Goal: Find specific page/section: Find specific page/section

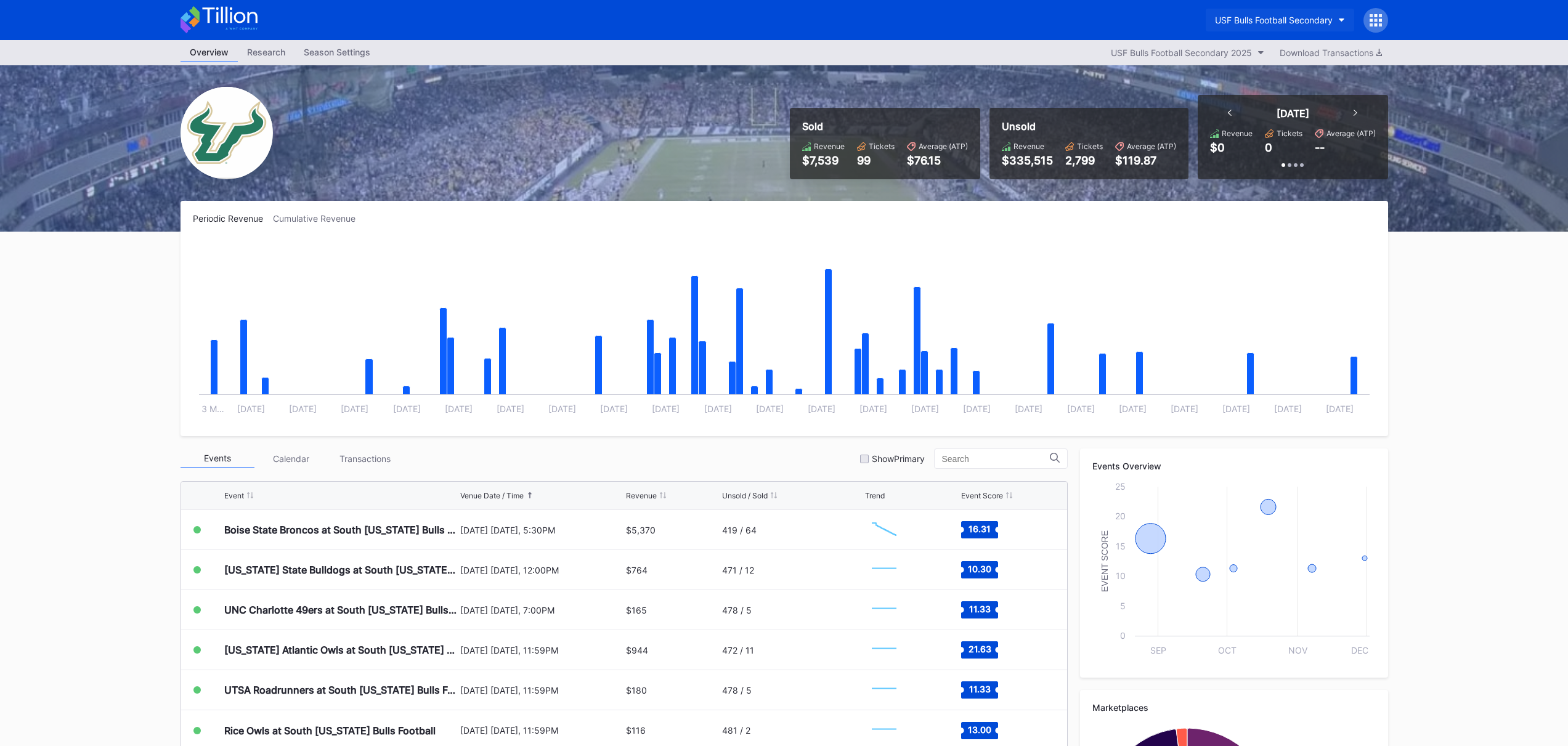
click at [1279, 23] on div "USF Bulls Football Secondary" at bounding box center [1274, 20] width 118 height 11
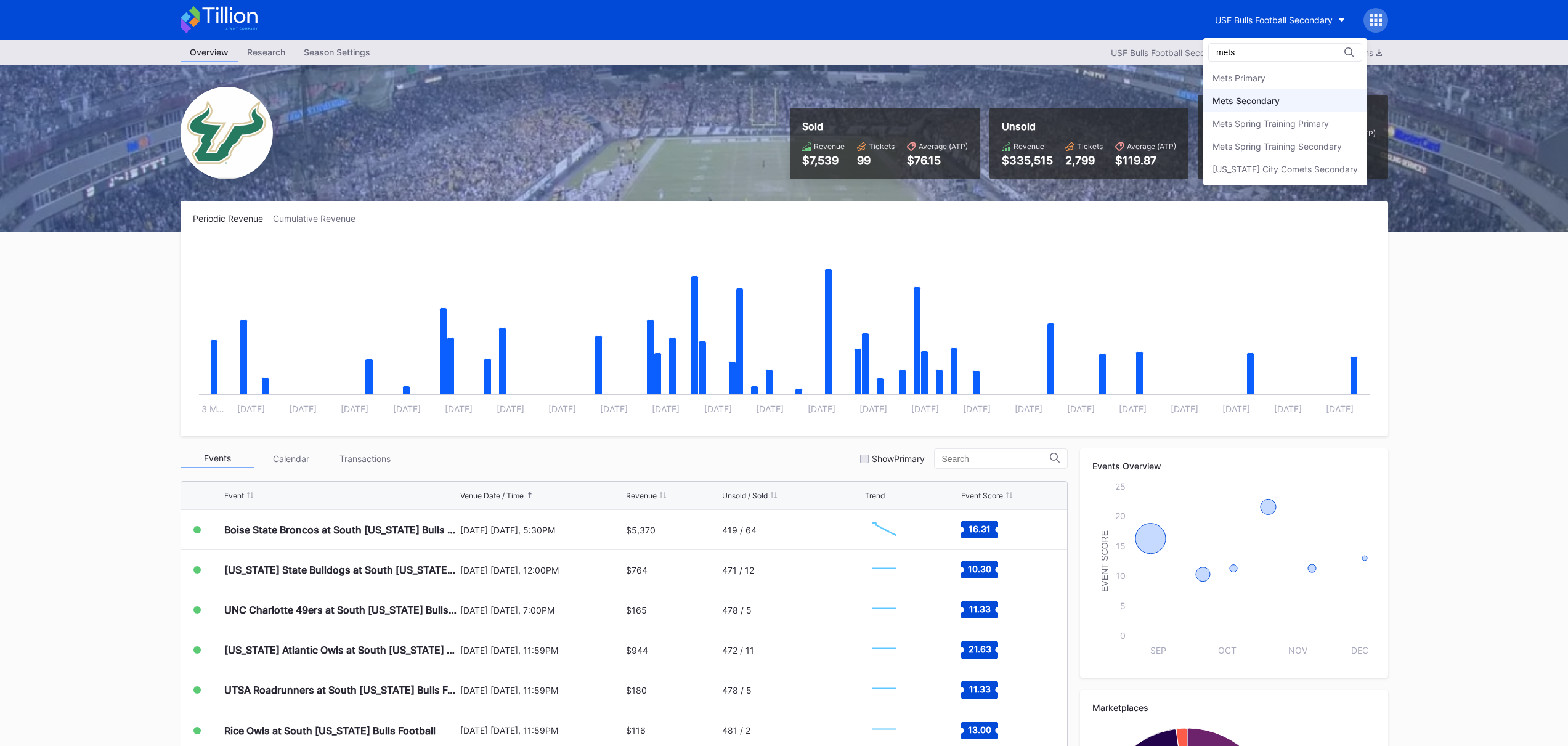
type input "mets"
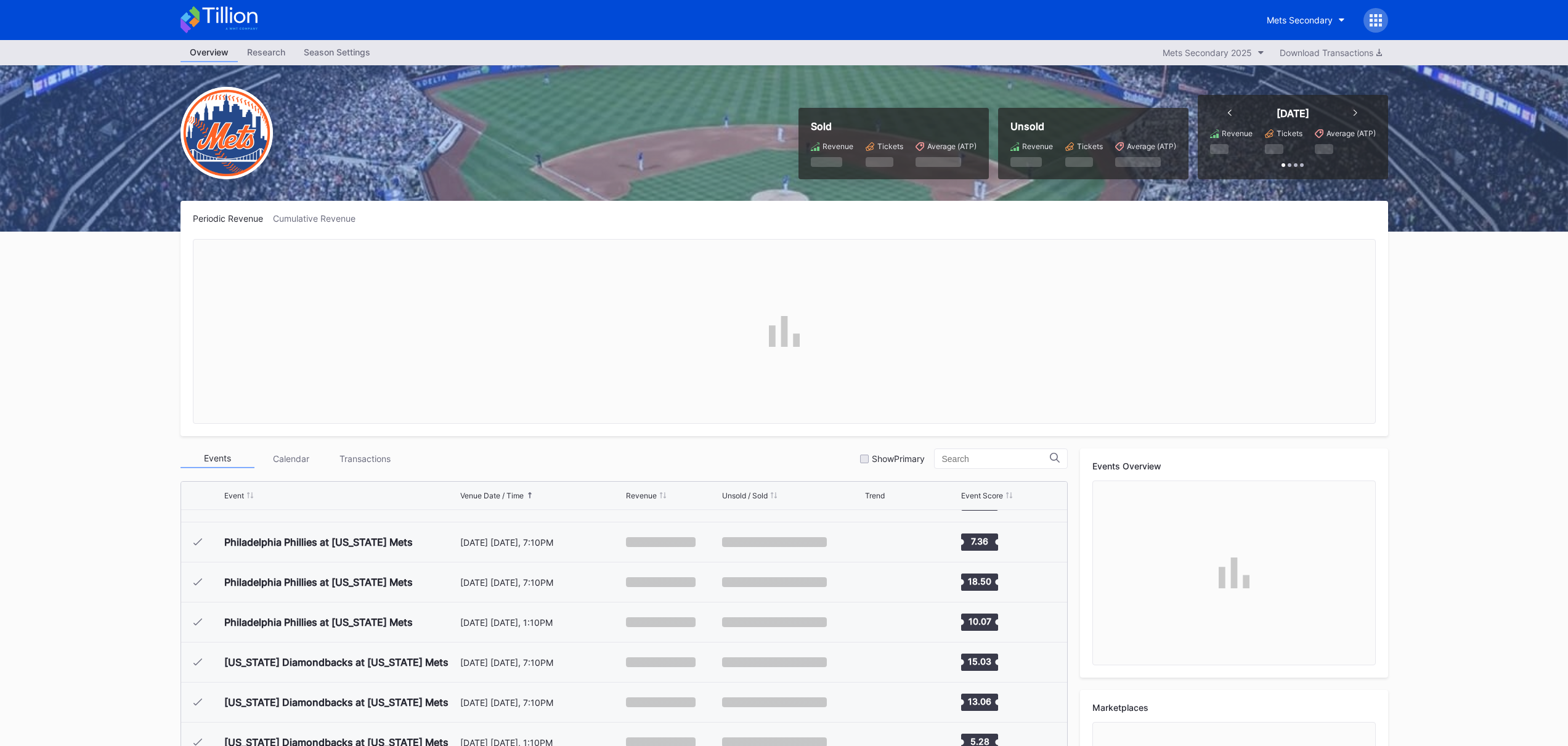
scroll to position [2561, 0]
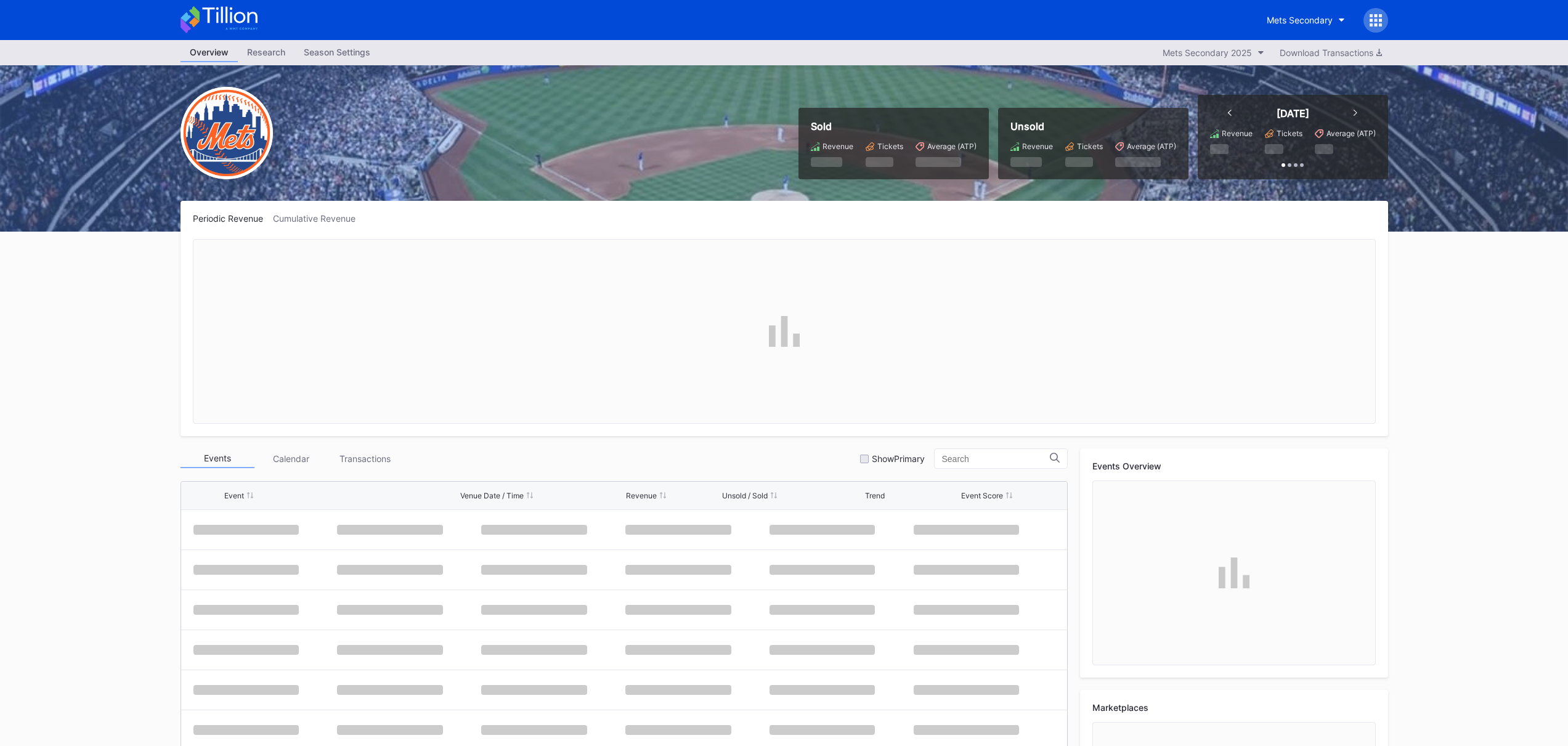
scroll to position [2561, 0]
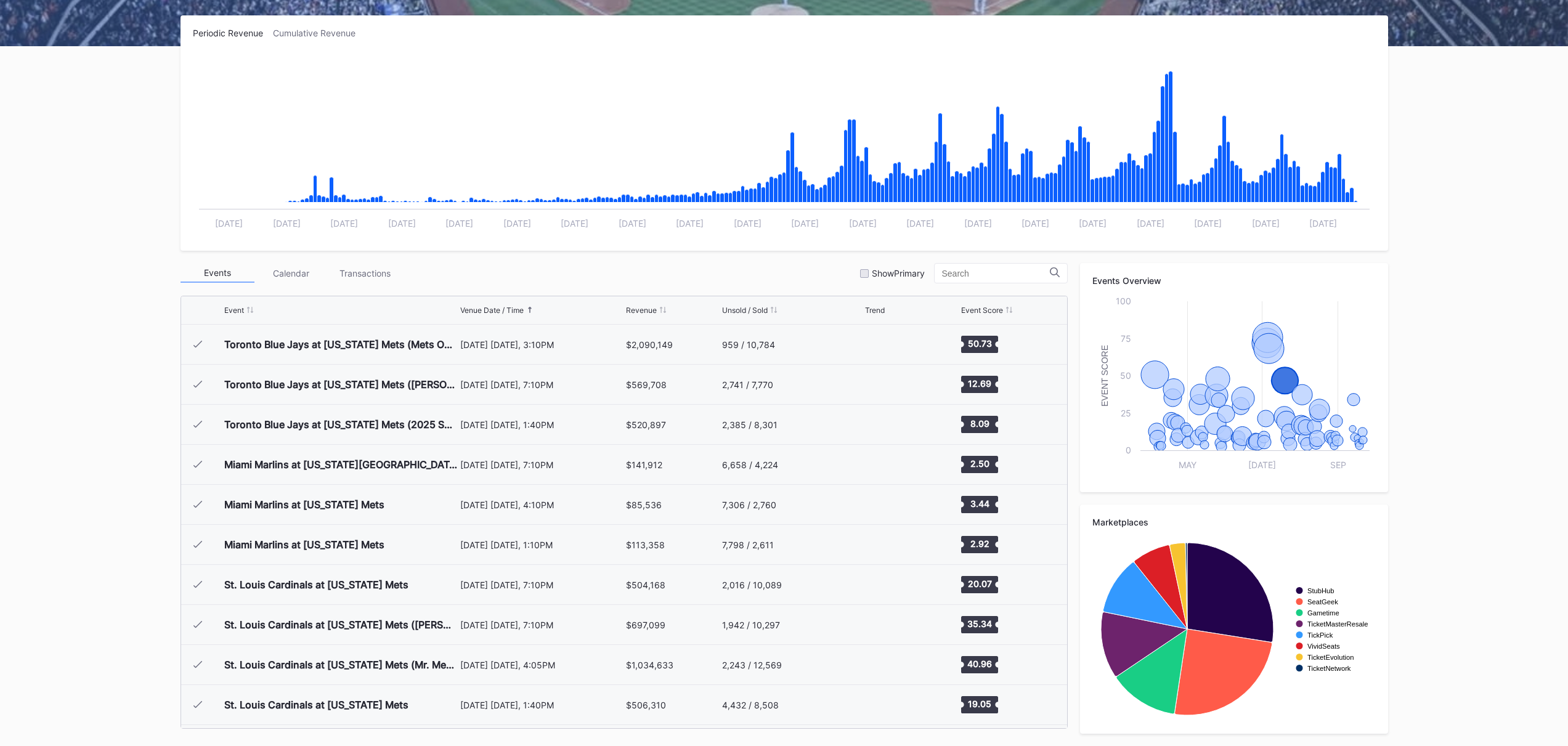
scroll to position [1922, 0]
